Goal: Information Seeking & Learning: Learn about a topic

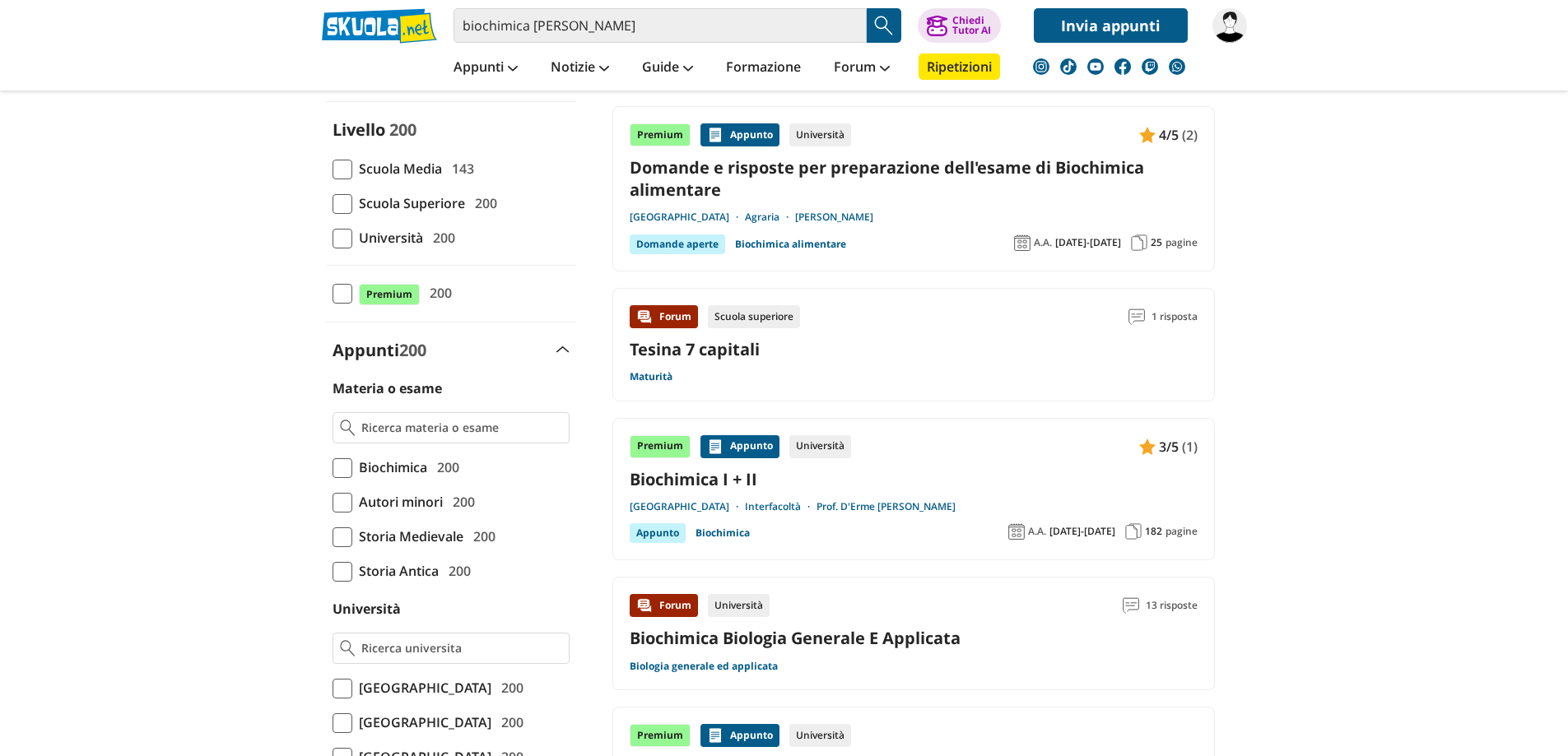
scroll to position [165, 0]
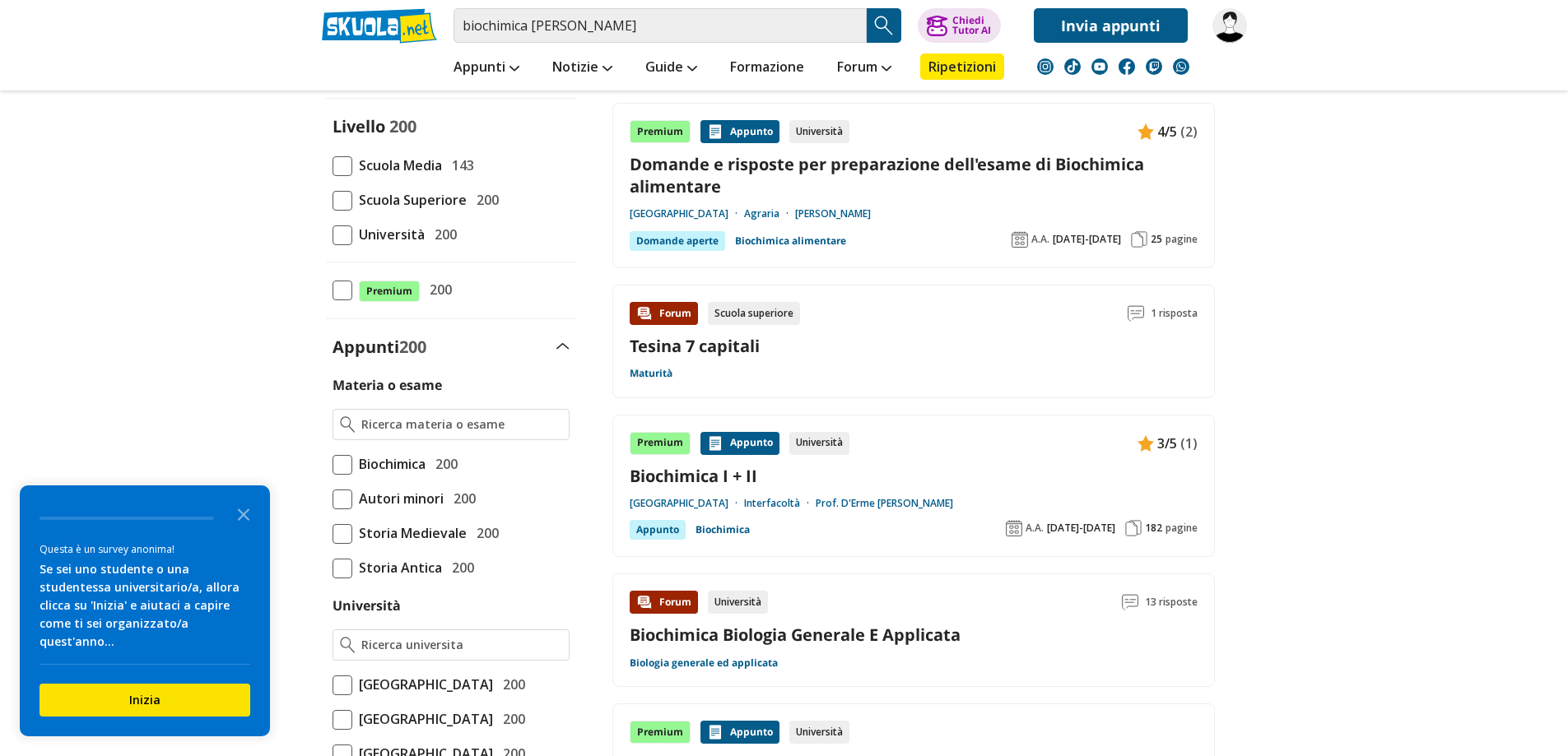
click at [340, 237] on span at bounding box center [343, 235] width 19 height 19
click at [333, 234] on input "Università 200" at bounding box center [333, 234] width 0 height 0
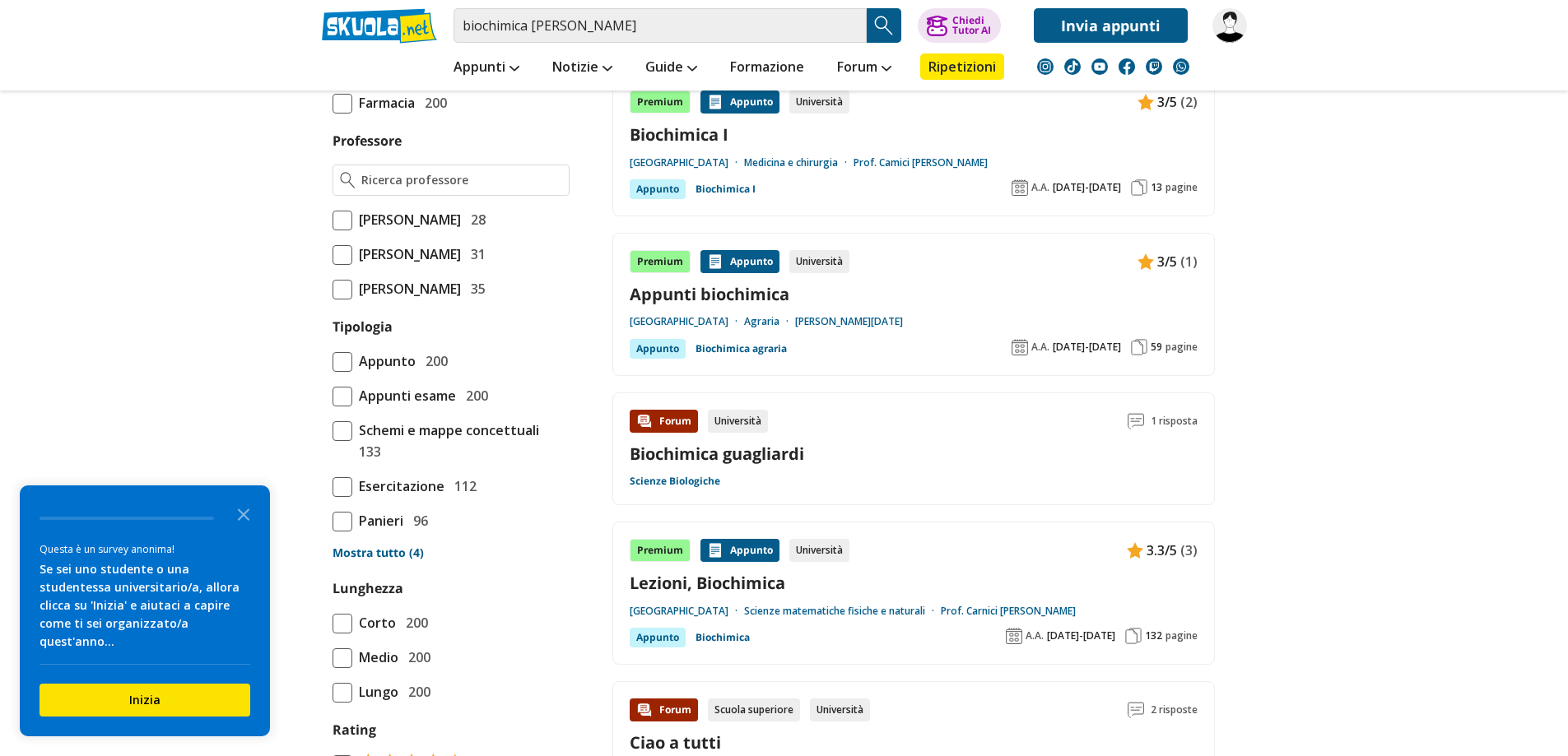
scroll to position [1151, 0]
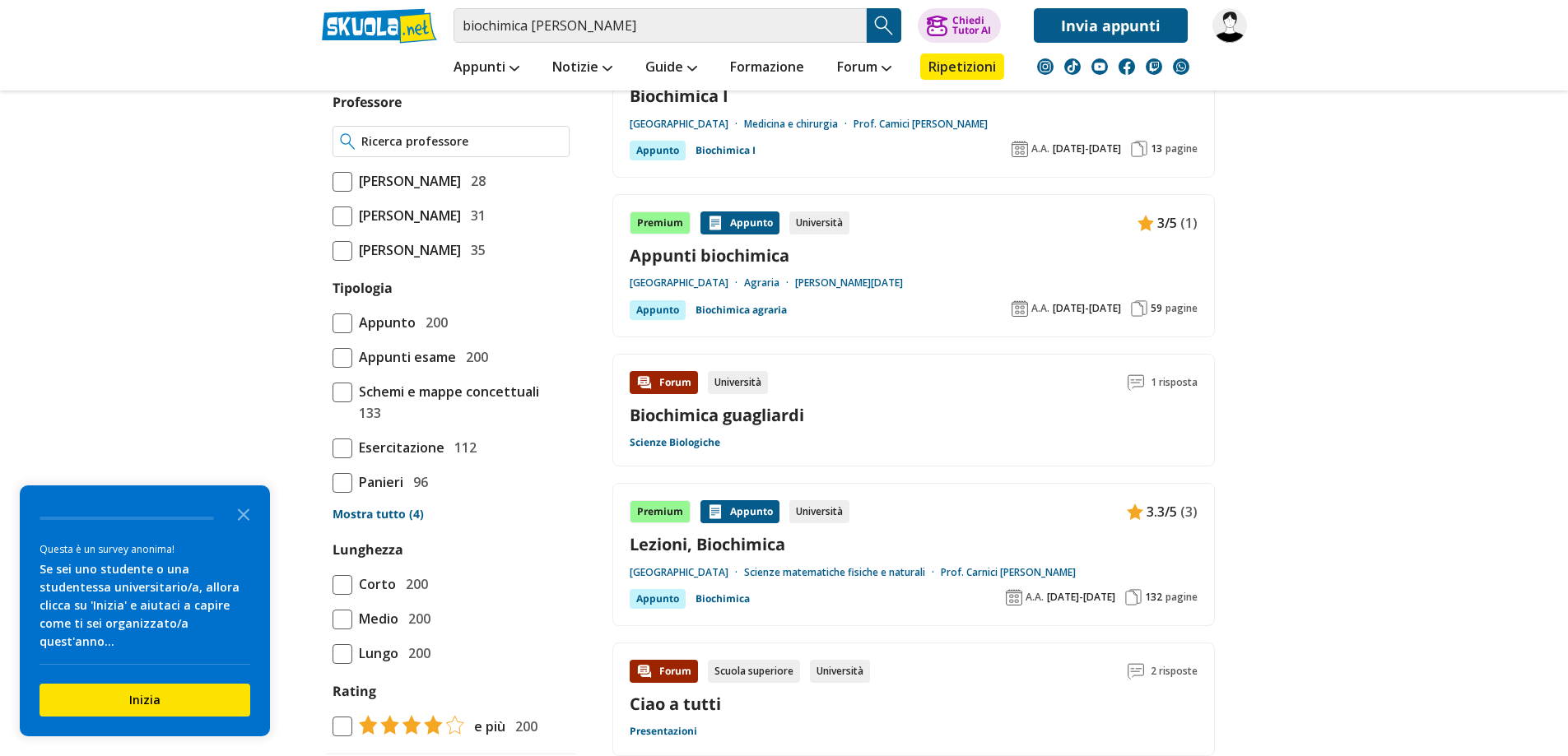
click at [370, 149] on input "Professore" at bounding box center [460, 141] width 200 height 16
type input "F"
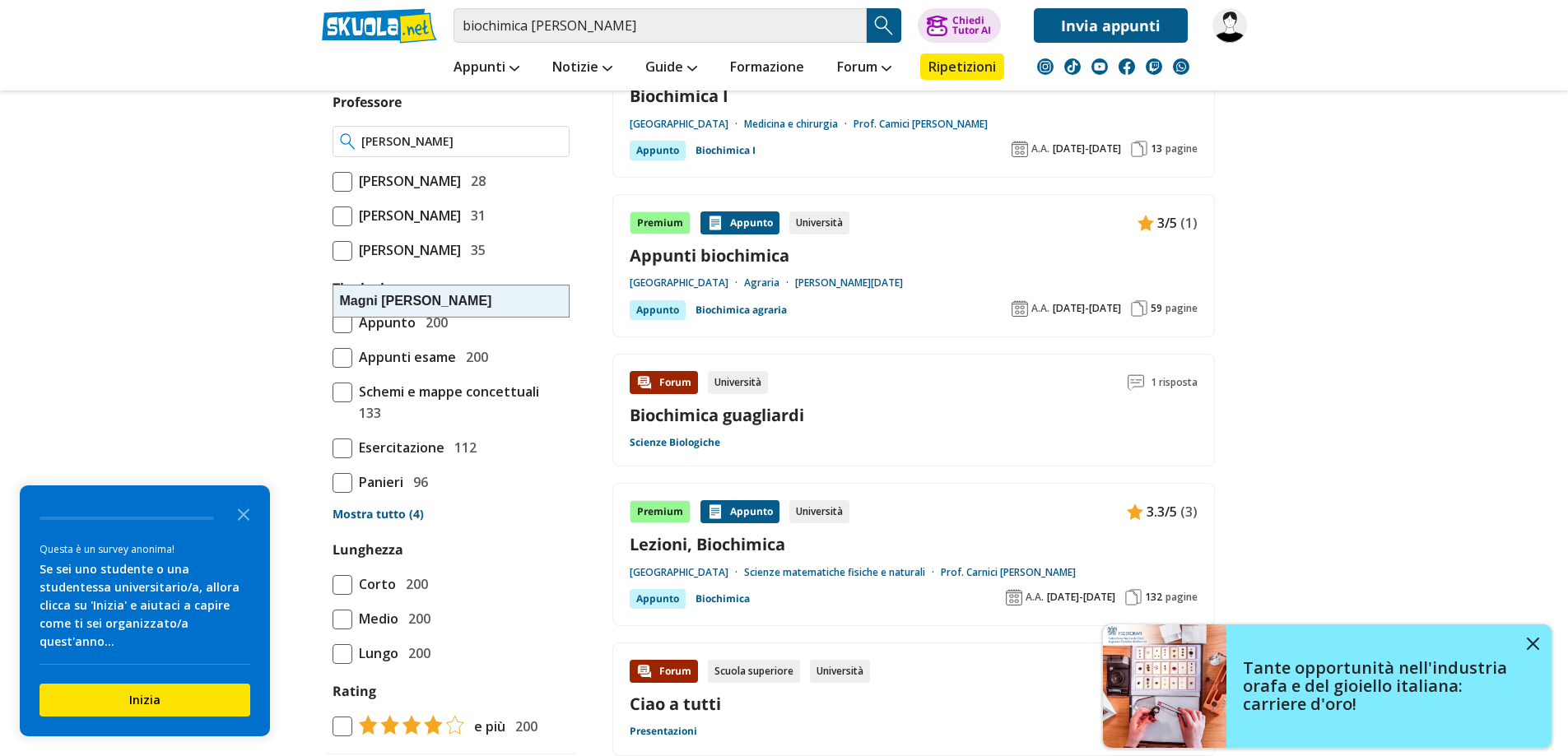
click at [365, 304] on strong "Magni" at bounding box center [358, 301] width 38 height 14
type input "Magni Fulvio"
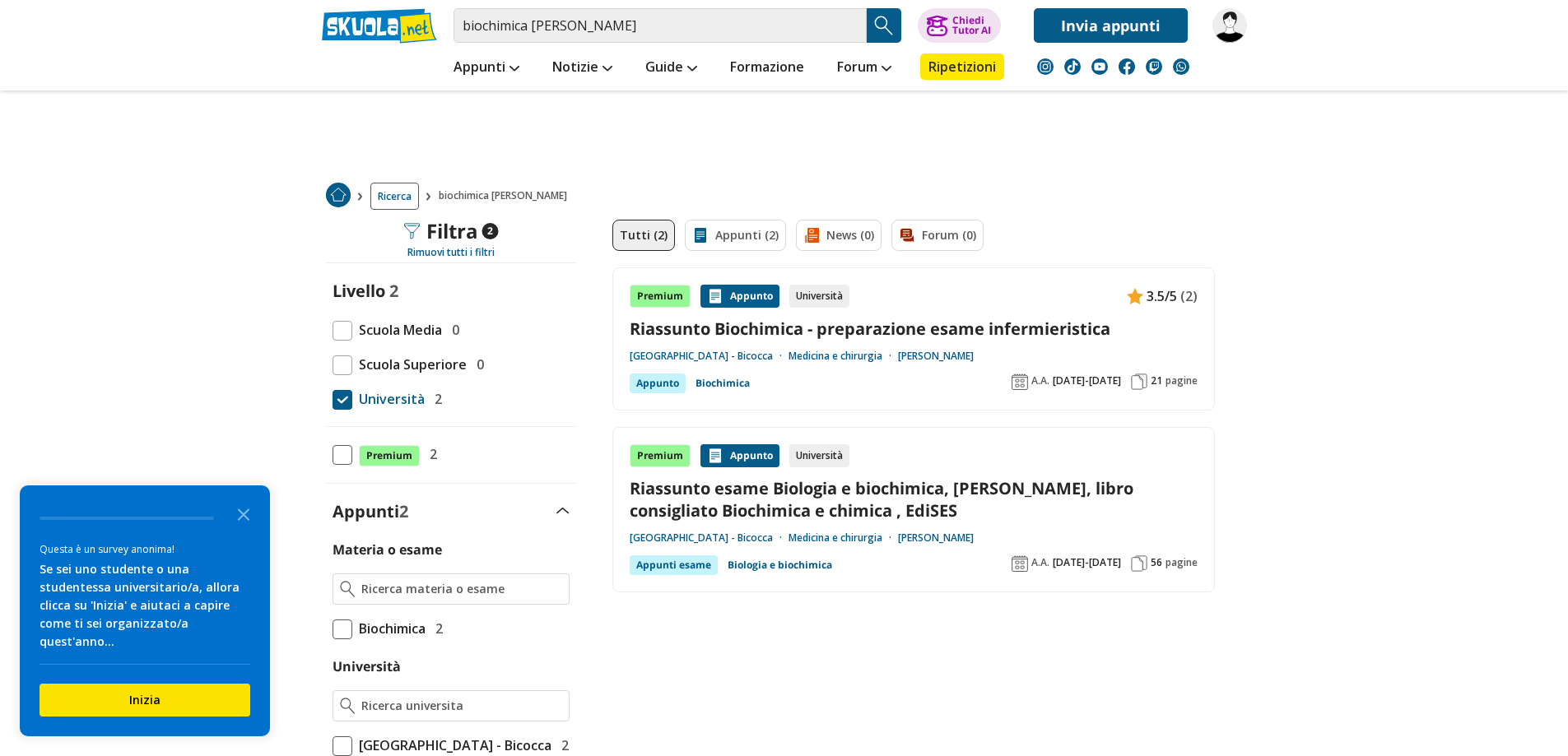
click at [854, 498] on link "Riassunto esame Biologia e biochimica, Prof. Magni Fulvio, libro consigliato Bi…" at bounding box center [914, 500] width 568 height 44
click at [742, 329] on link "Riassunto Biochimica - preparazione esame infermieristica" at bounding box center [914, 328] width 568 height 22
